Goal: Task Accomplishment & Management: Use online tool/utility

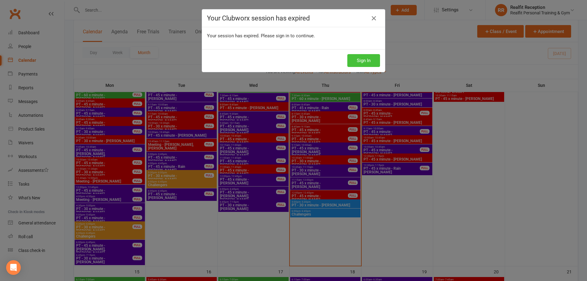
click at [368, 61] on button "Sign In" at bounding box center [363, 60] width 33 height 13
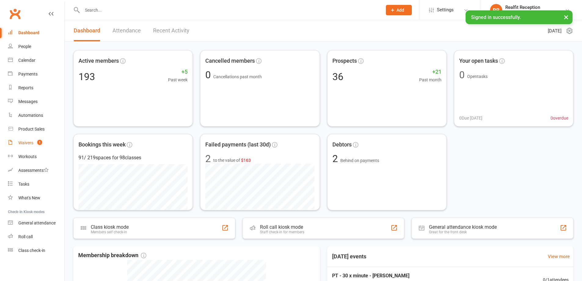
click at [35, 142] on count-badge "1" at bounding box center [38, 142] width 8 height 5
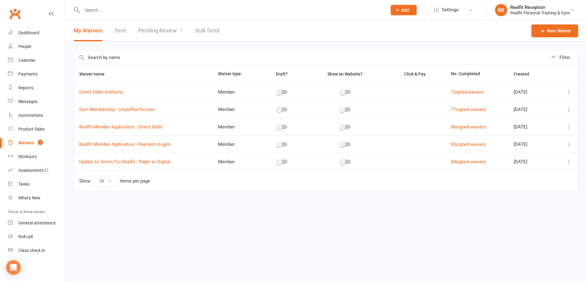
click at [171, 29] on link "Pending Review 1" at bounding box center [160, 30] width 45 height 21
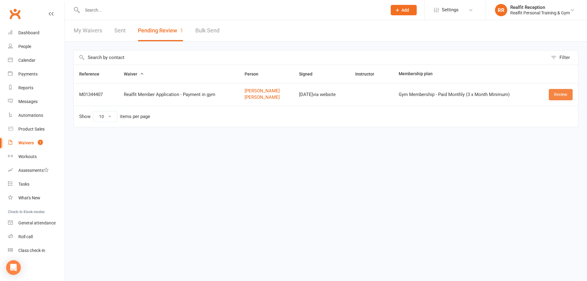
click at [557, 97] on link "Review" at bounding box center [560, 94] width 24 height 11
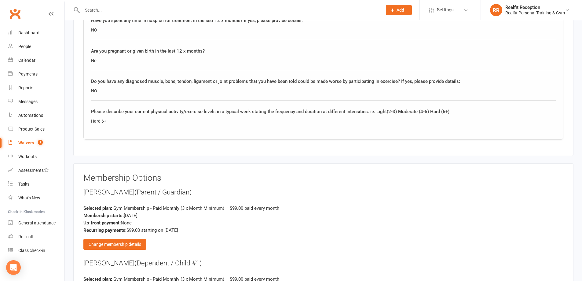
scroll to position [1314, 0]
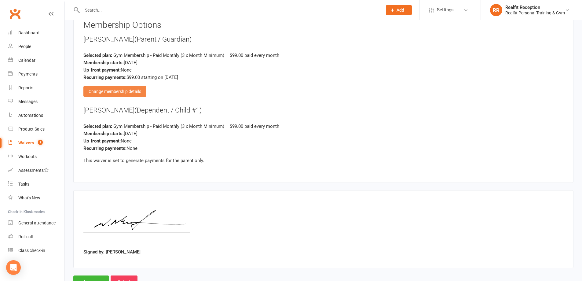
click at [116, 91] on div "Change membership details" at bounding box center [114, 91] width 63 height 11
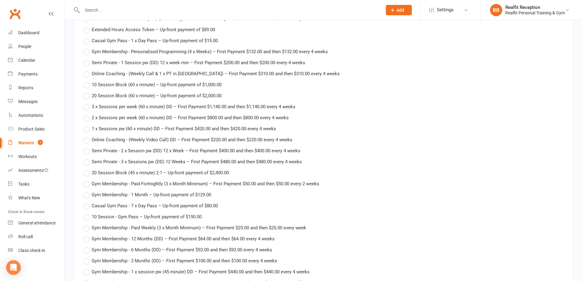
scroll to position [1772, 0]
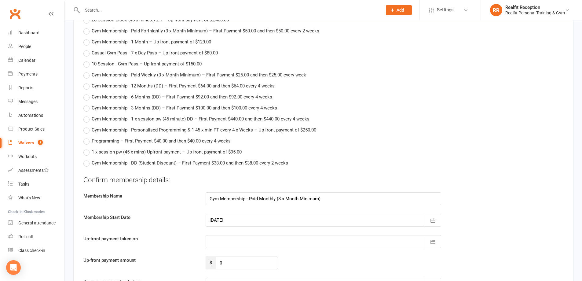
click at [89, 96] on label "Gym Membership - 6 Months (DD) – First Payment $92.00 and then $92.00 every 4 w…" at bounding box center [177, 96] width 189 height 7
click at [87, 93] on input "Gym Membership - 6 Months (DD) – First Payment $92.00 and then $92.00 every 4 w…" at bounding box center [85, 93] width 4 height 0
type input "Gym Membership - 6 Months (DD)"
type input "92"
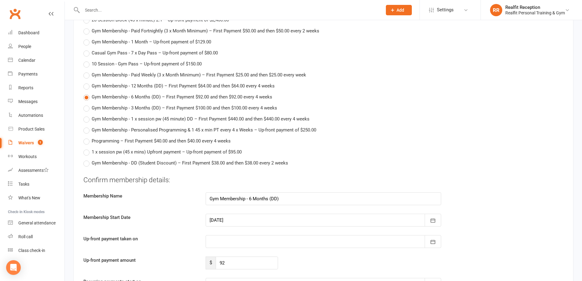
type input "[DATE]"
type input "09 Oct 2025"
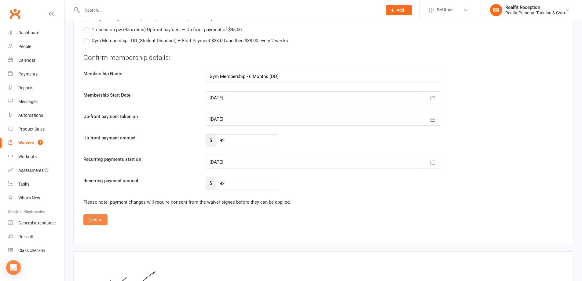
click at [98, 217] on button "Update" at bounding box center [95, 219] width 24 height 11
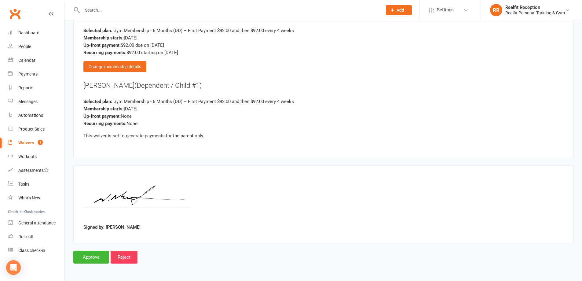
scroll to position [1338, 0]
click at [102, 254] on input "Approve" at bounding box center [91, 257] width 36 height 13
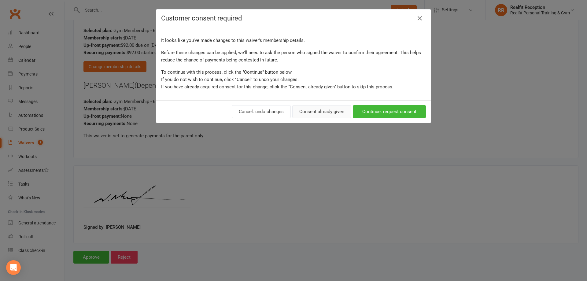
click at [318, 108] on button "Consent already given" at bounding box center [321, 111] width 59 height 13
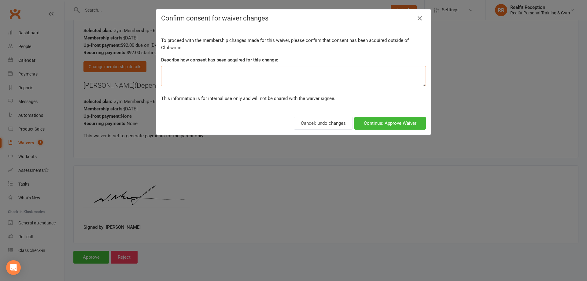
click at [264, 77] on textarea at bounding box center [293, 76] width 265 height 20
type textarea "Other"
click at [388, 124] on button "Continue: Approve Waiver" at bounding box center [389, 123] width 71 height 13
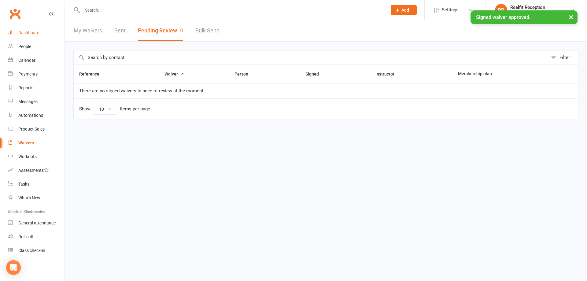
click at [35, 32] on div "Dashboard" at bounding box center [28, 32] width 21 height 5
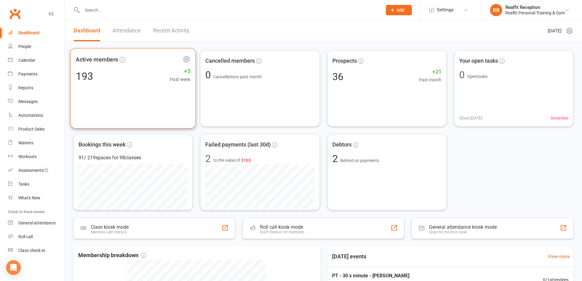
click at [157, 112] on div "Active members 193 +5 Past week" at bounding box center [133, 88] width 126 height 80
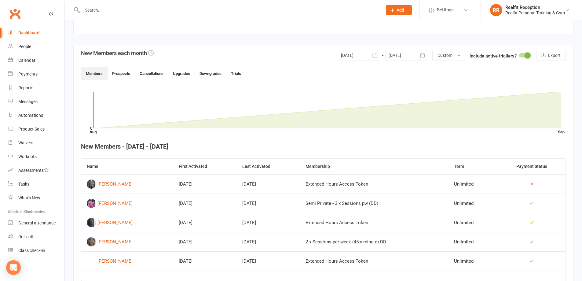
scroll to position [153, 0]
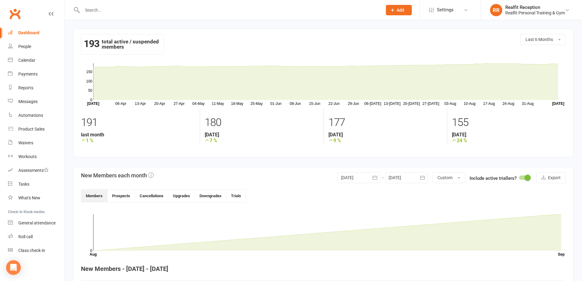
click at [22, 32] on div "Dashboard" at bounding box center [28, 32] width 21 height 5
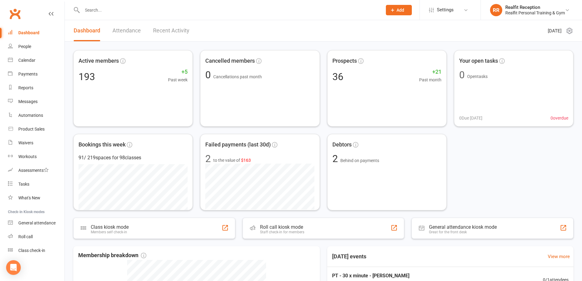
click at [121, 10] on input "text" at bounding box center [229, 10] width 298 height 9
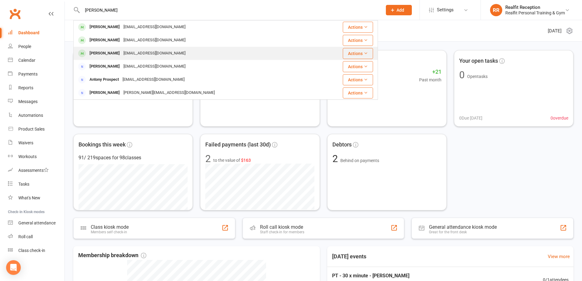
type input "[PERSON_NAME]"
click at [118, 52] on div "[PERSON_NAME]" at bounding box center [105, 53] width 34 height 9
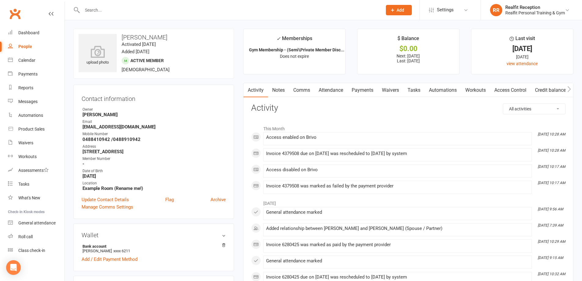
click at [327, 90] on link "Attendance" at bounding box center [330, 90] width 33 height 14
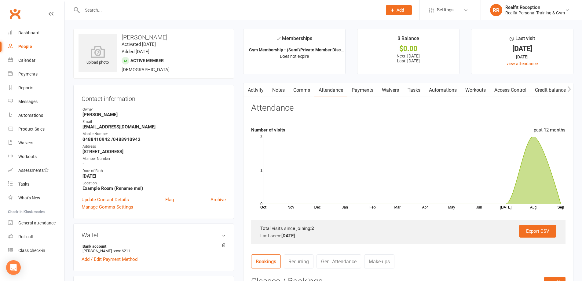
click at [367, 93] on link "Payments" at bounding box center [362, 90] width 30 height 14
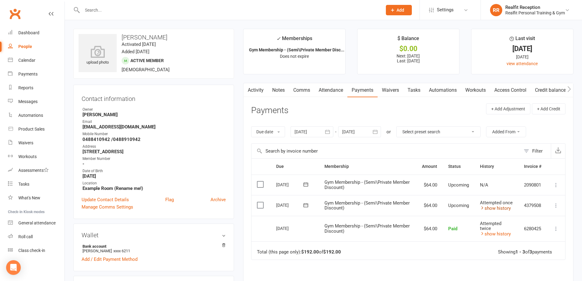
click at [492, 208] on link "show history" at bounding box center [495, 207] width 31 height 5
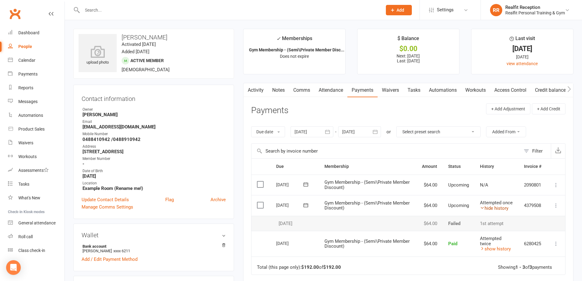
click at [482, 208] on icon at bounding box center [482, 207] width 5 height 5
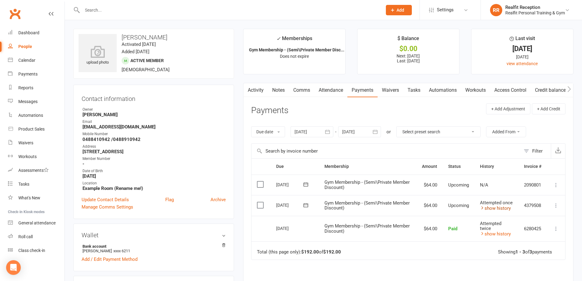
click at [482, 208] on icon at bounding box center [482, 207] width 5 height 5
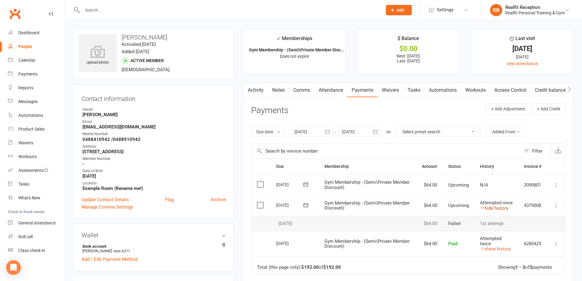
click at [482, 208] on icon at bounding box center [482, 207] width 5 height 5
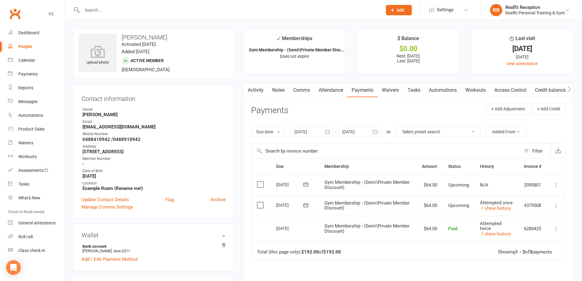
click at [418, 92] on link "Tasks" at bounding box center [413, 90] width 21 height 14
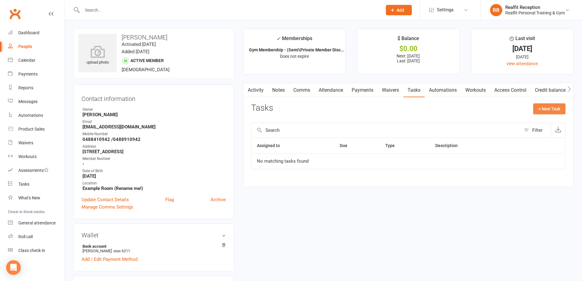
click at [545, 109] on button "+ New Task" at bounding box center [549, 108] width 32 height 11
select select "49355"
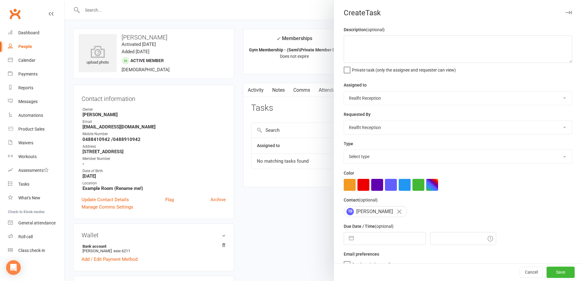
click at [377, 98] on select "[PERSON_NAME] [PERSON_NAME] Realfit Reception [PERSON_NAME] [PERSON_NAME] [PERS…" at bounding box center [458, 97] width 228 height 13
select select "49223"
click at [344, 92] on select "[PERSON_NAME] [PERSON_NAME] Realfit Reception [PERSON_NAME] [PERSON_NAME] [PERS…" at bounding box center [458, 97] width 228 height 13
click at [371, 130] on select "[PERSON_NAME] [PERSON_NAME] Realfit Reception [PERSON_NAME] [PERSON_NAME] [PERS…" at bounding box center [458, 127] width 228 height 13
select select "49223"
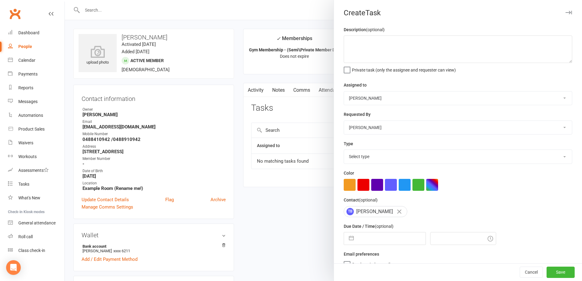
click at [344, 121] on select "[PERSON_NAME] [PERSON_NAME] Realfit Reception [PERSON_NAME] [PERSON_NAME] [PERS…" at bounding box center [458, 127] width 228 height 13
click at [362, 185] on button "button" at bounding box center [363, 185] width 12 height 12
click at [364, 159] on select "Select type Building maintenance E-mail Gym floor Incident process and manageme…" at bounding box center [458, 156] width 228 height 13
select select "30000"
click at [344, 151] on select "Select type Building maintenance E-mail Gym floor Incident process and manageme…" at bounding box center [458, 156] width 228 height 13
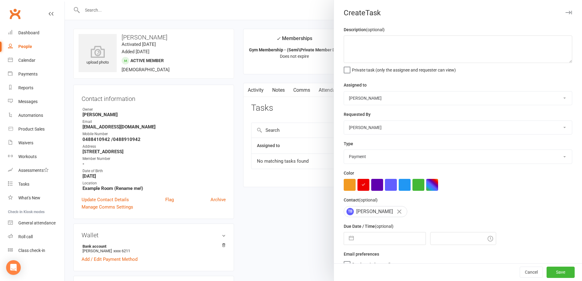
select select "7"
select select "2025"
select select "8"
select select "2025"
select select "9"
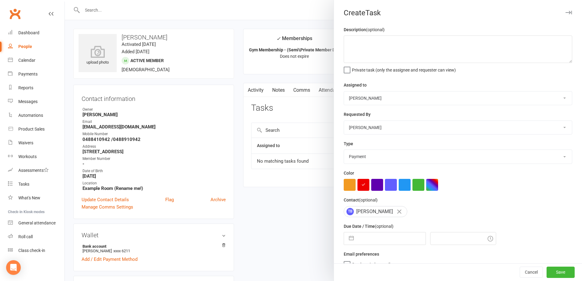
select select "2025"
click at [370, 243] on input "text" at bounding box center [391, 238] width 69 height 12
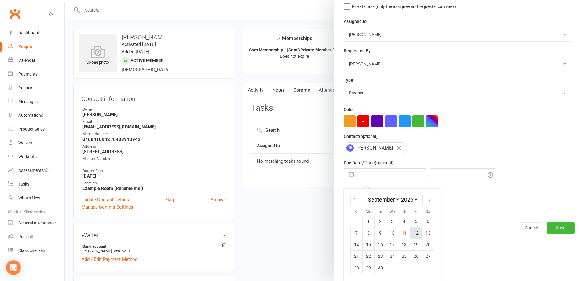
click at [416, 232] on td "12" at bounding box center [416, 233] width 12 height 12
type input "[DATE]"
type input "1:15pm"
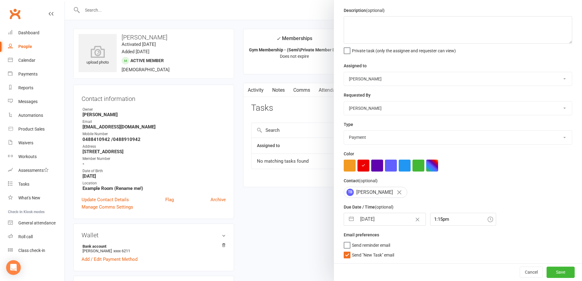
scroll to position [22, 0]
click at [368, 254] on span "Send "New Task" email" at bounding box center [373, 253] width 42 height 7
click at [368, 250] on input "Send "New Task" email" at bounding box center [369, 250] width 50 height 0
click at [547, 270] on button "Save" at bounding box center [561, 271] width 28 height 11
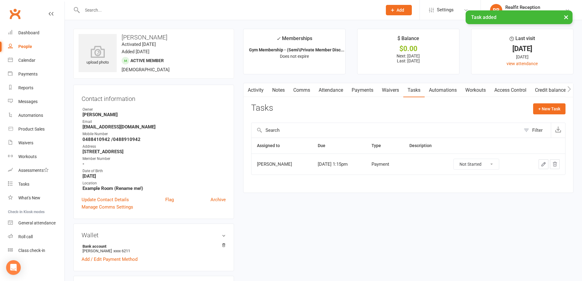
click at [485, 163] on select "Not Started In Progress Waiting Complete" at bounding box center [476, 164] width 45 height 10
click at [459, 159] on select "Not Started In Progress Waiting Complete" at bounding box center [476, 164] width 45 height 10
select select "started"
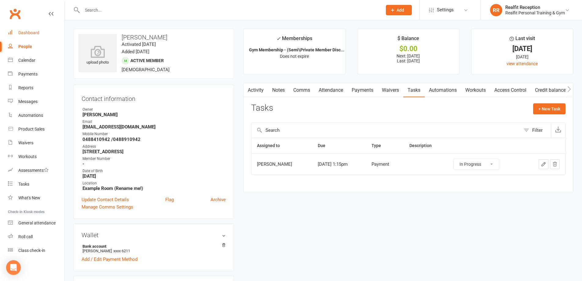
click at [37, 31] on div "Dashboard" at bounding box center [28, 32] width 21 height 5
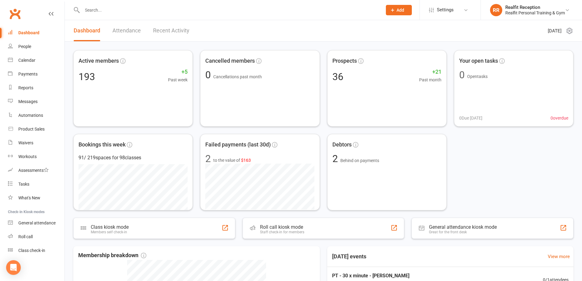
click at [161, 30] on link "Recent Activity" at bounding box center [171, 30] width 36 height 21
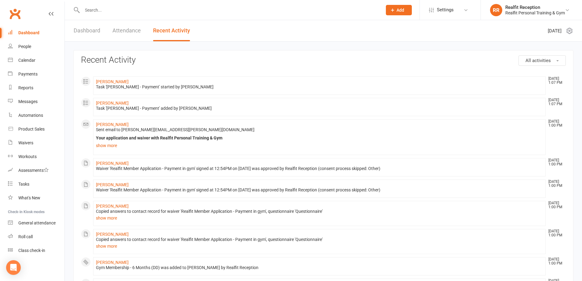
click at [24, 34] on div "Dashboard" at bounding box center [28, 32] width 21 height 5
click at [24, 60] on div "Calendar" at bounding box center [26, 60] width 17 height 5
